Goal: Task Accomplishment & Management: Manage account settings

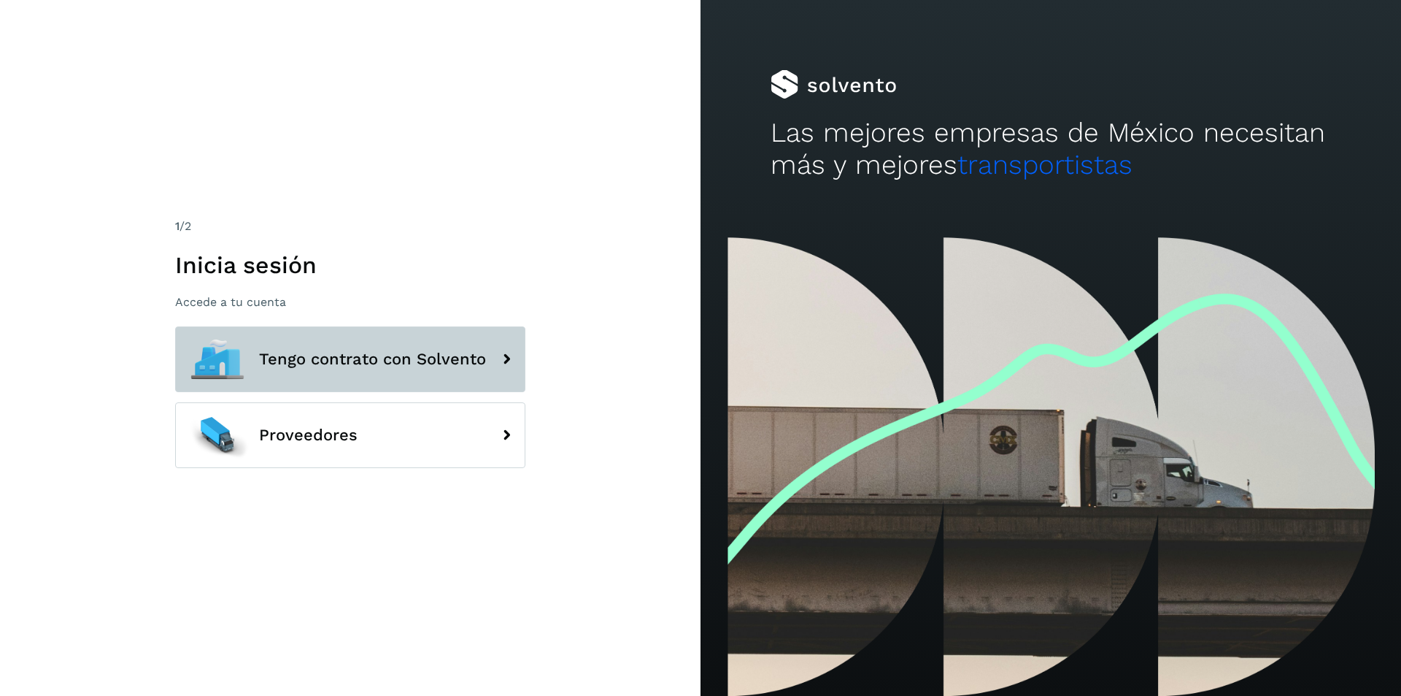
click at [415, 331] on button "Tengo contrato con Solvento" at bounding box center [350, 359] width 350 height 66
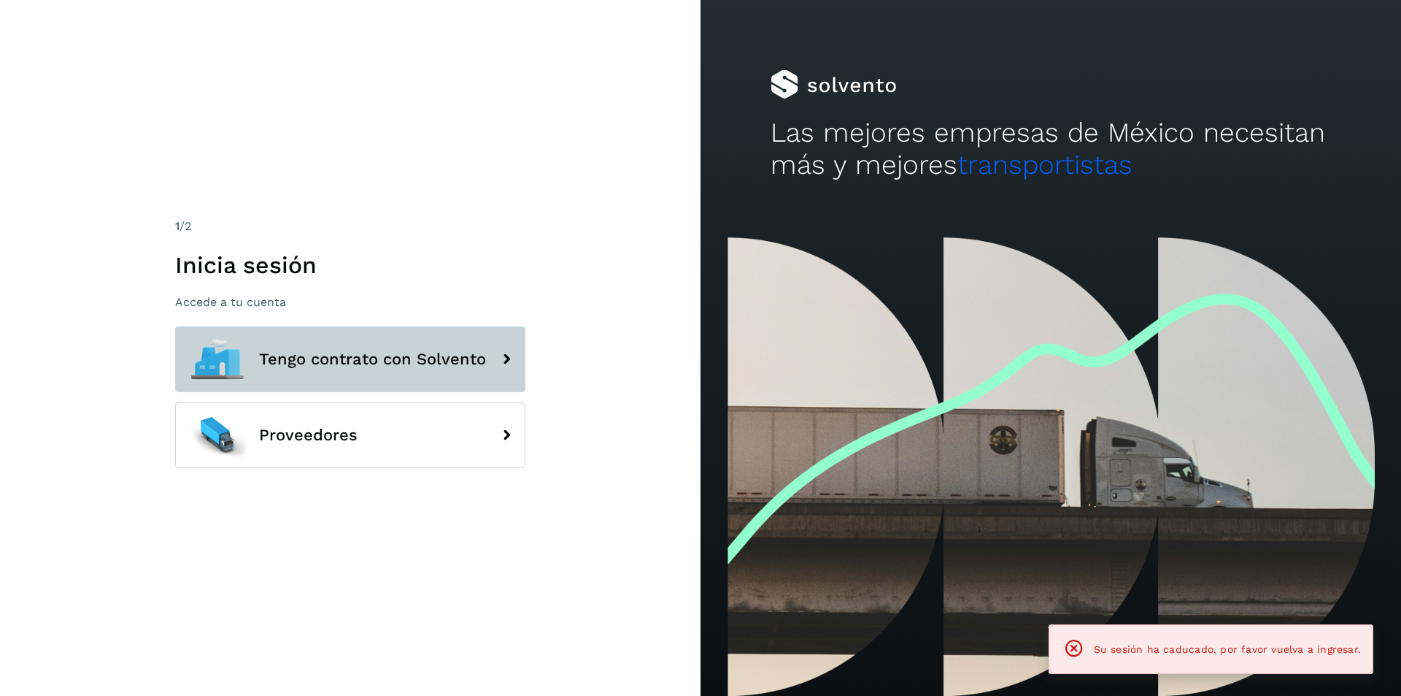
click at [416, 365] on span "Tengo contrato con Solvento" at bounding box center [372, 359] width 227 height 18
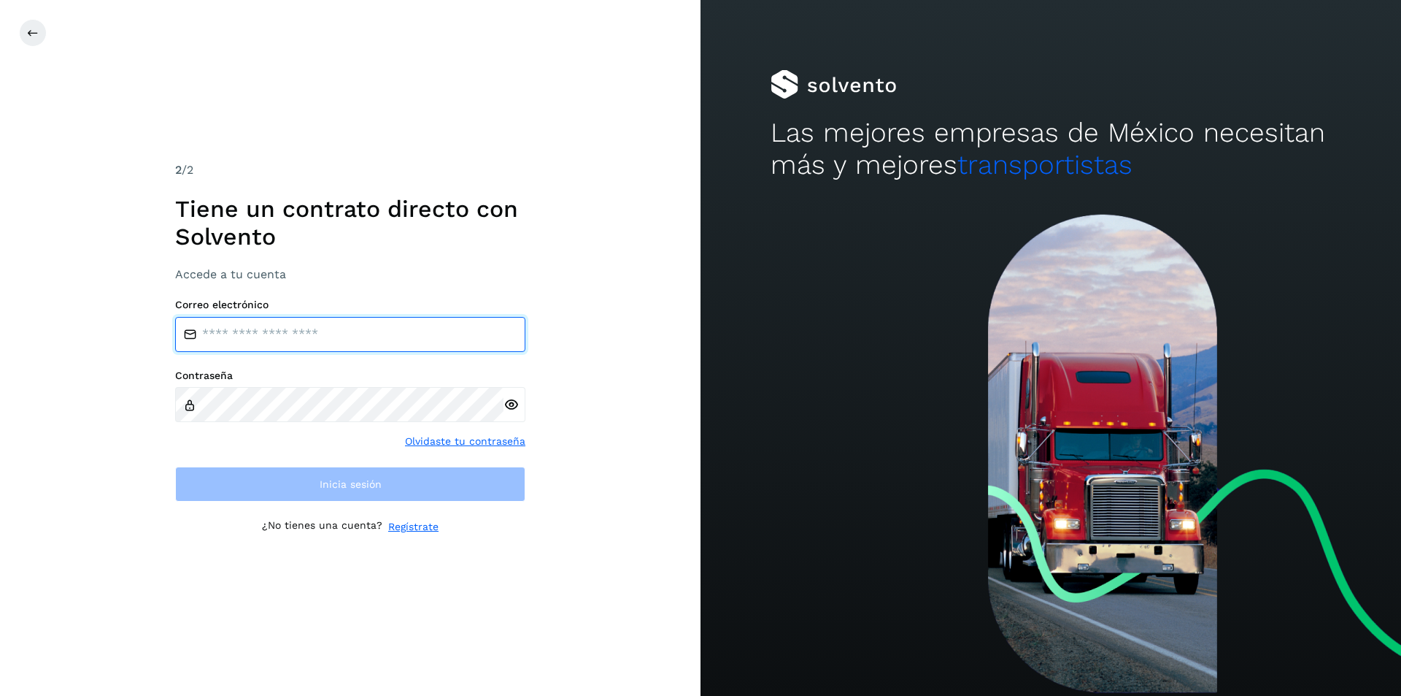
click at [414, 332] on input "email" at bounding box center [350, 334] width 350 height 35
type input "**********"
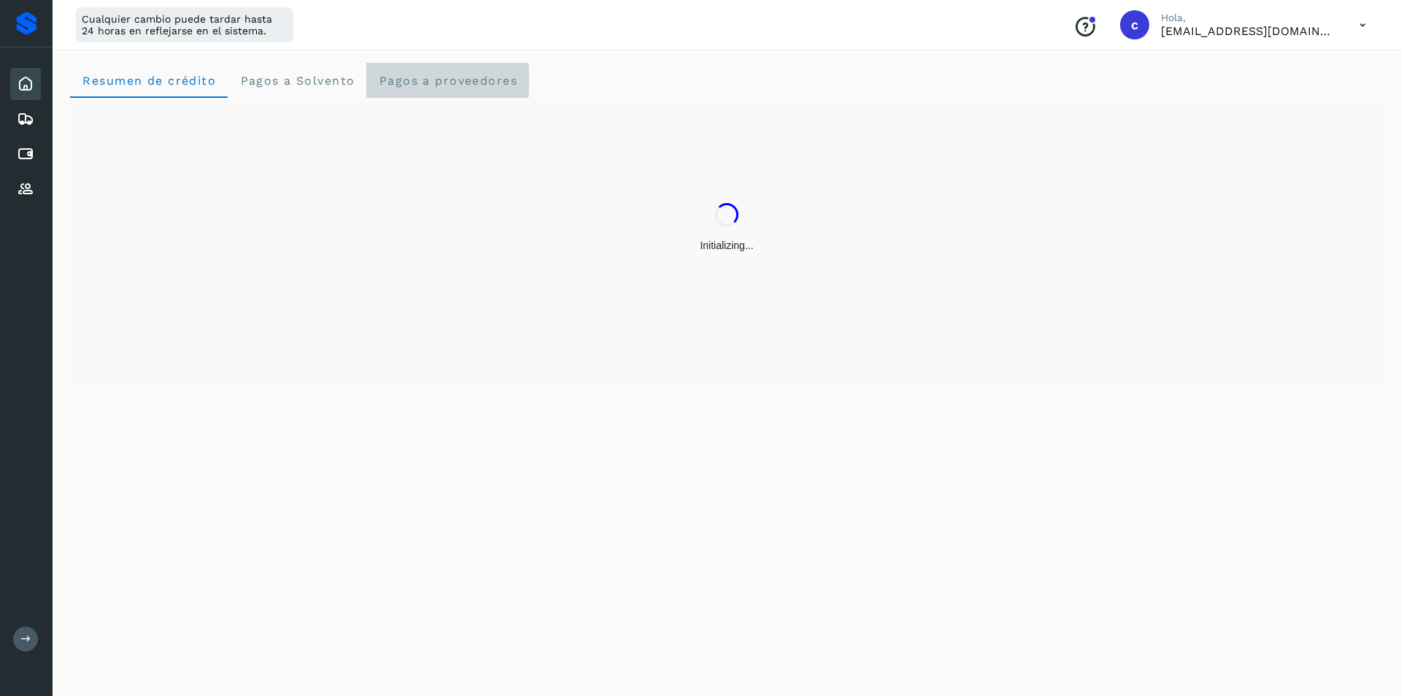
click at [445, 93] on proveedores "Pagos a proveedores" at bounding box center [447, 80] width 163 height 35
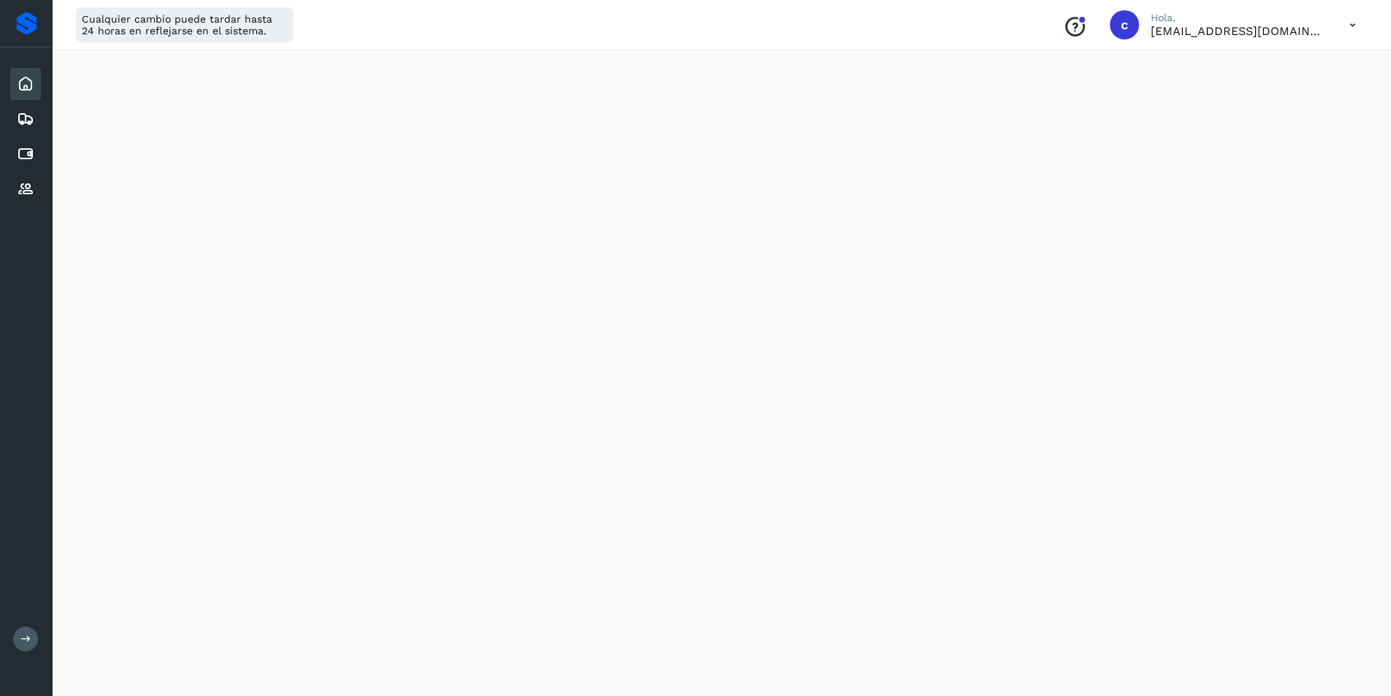
scroll to position [566, 0]
